Goal: Task Accomplishment & Management: Manage account settings

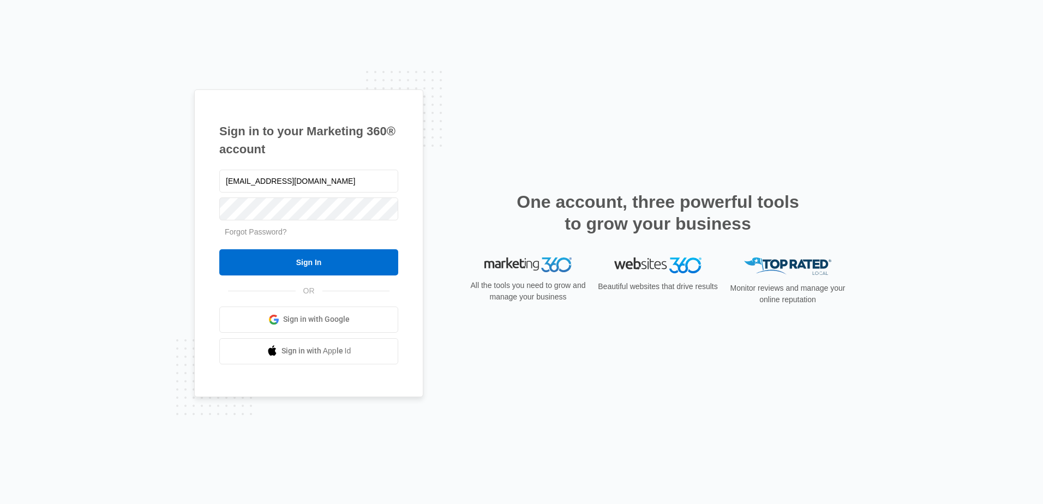
type input "[EMAIL_ADDRESS][DOMAIN_NAME]"
click at [219, 249] on input "Sign In" at bounding box center [308, 262] width 179 height 26
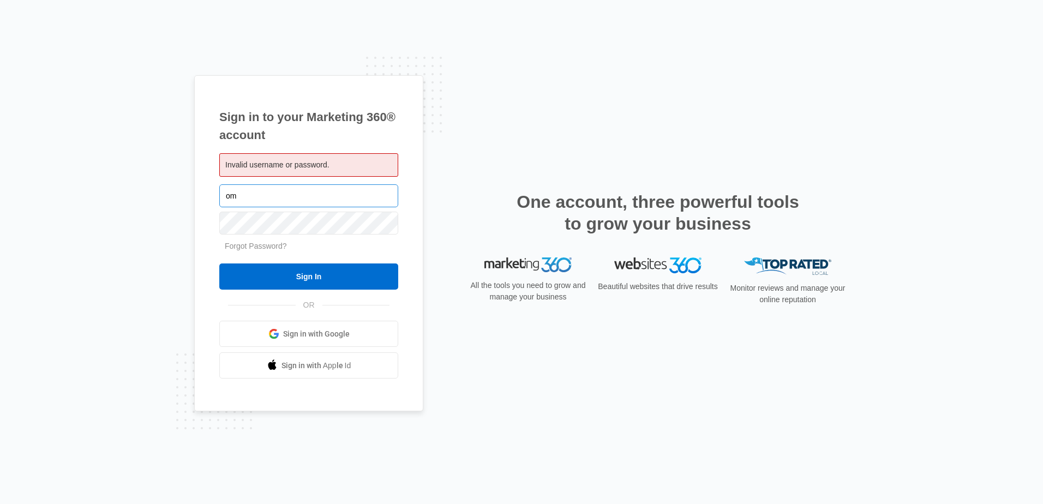
type input "m"
